Goal: Information Seeking & Learning: Learn about a topic

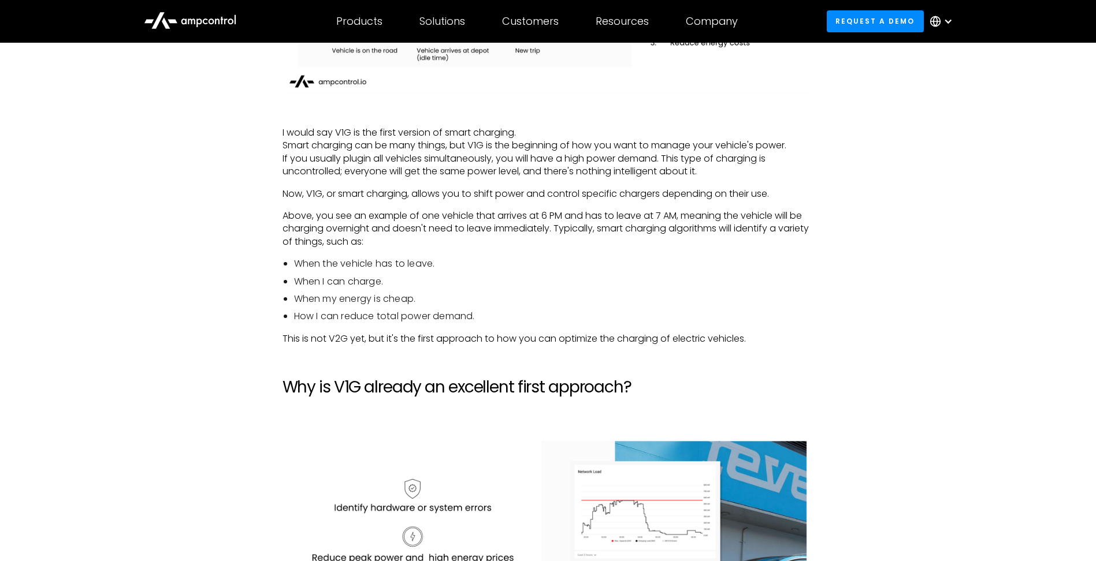
scroll to position [1485, 0]
drag, startPoint x: 0, startPoint y: 0, endPoint x: 209, endPoint y: 222, distance: 304.8
drag, startPoint x: 209, startPoint y: 222, endPoint x: 170, endPoint y: 202, distance: 43.7
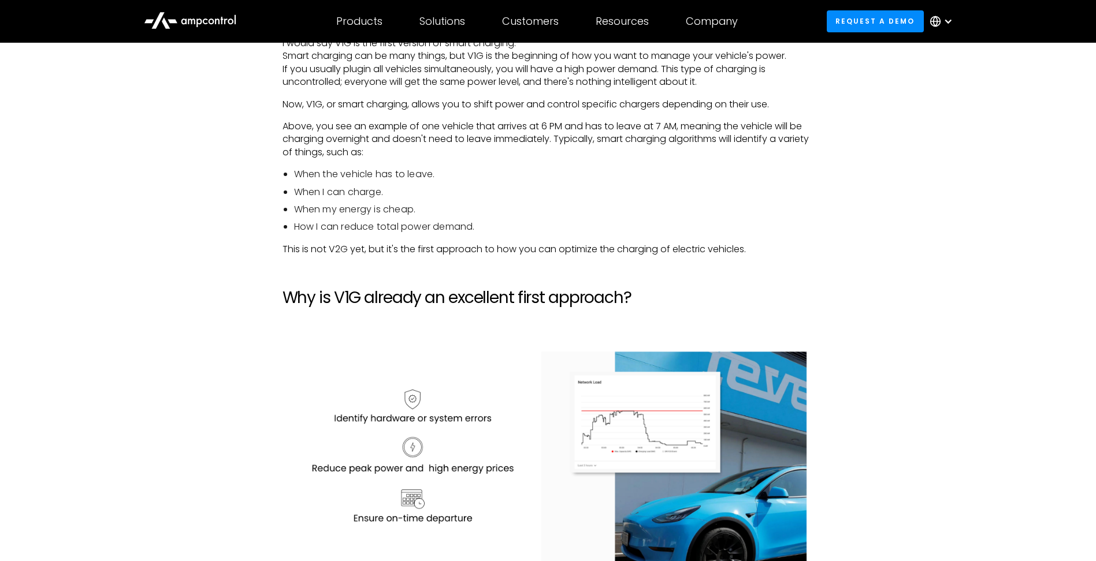
scroll to position [1359, 0]
